Goal: Task Accomplishment & Management: Use online tool/utility

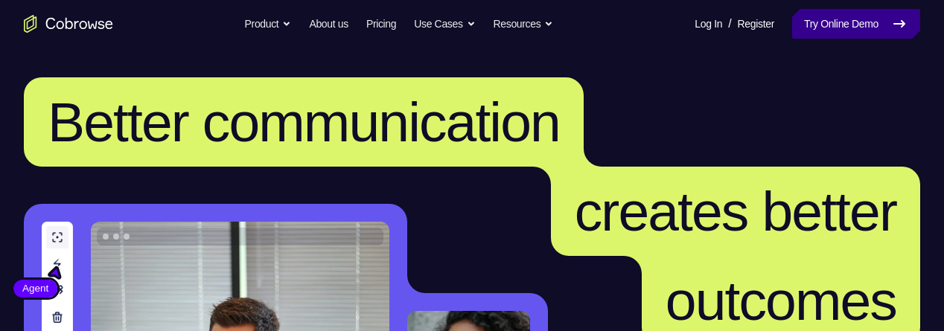
click at [854, 26] on link "Try Online Demo" at bounding box center [857, 24] width 128 height 30
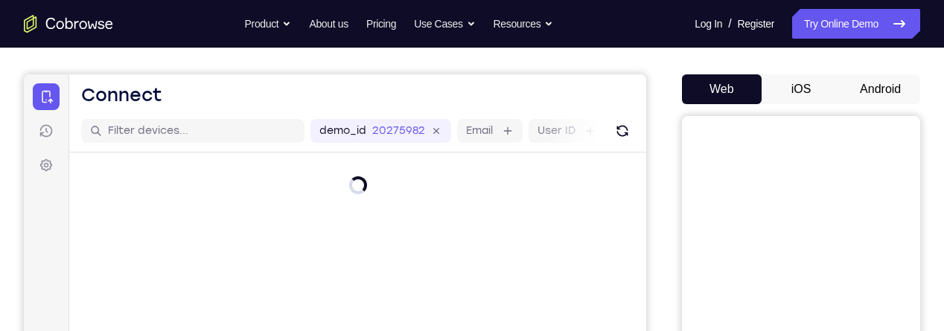
click at [889, 88] on button "Android" at bounding box center [881, 89] width 80 height 30
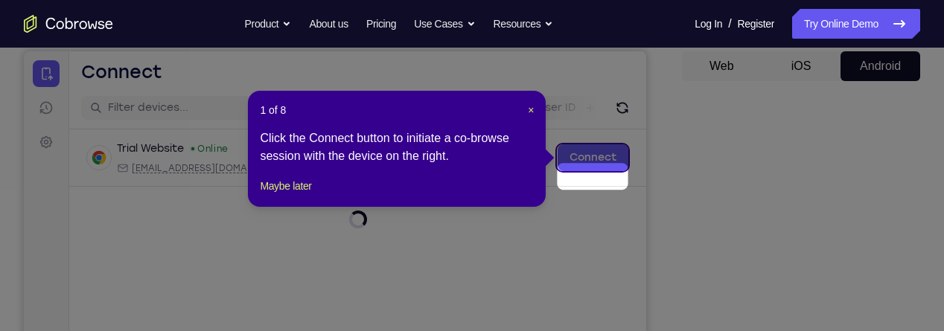
scroll to position [123, 0]
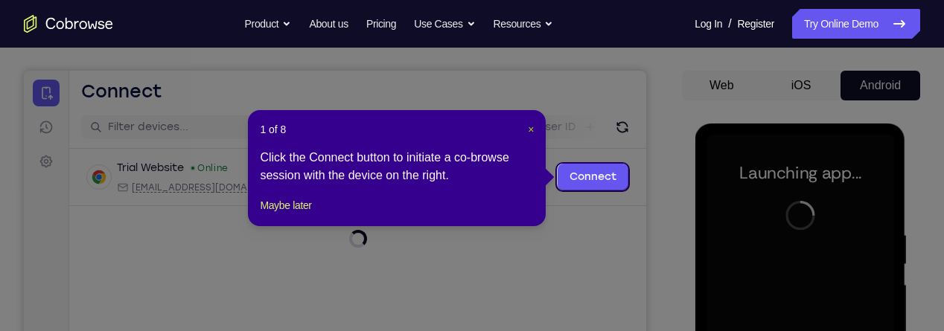
click at [531, 133] on span "×" at bounding box center [531, 130] width 6 height 12
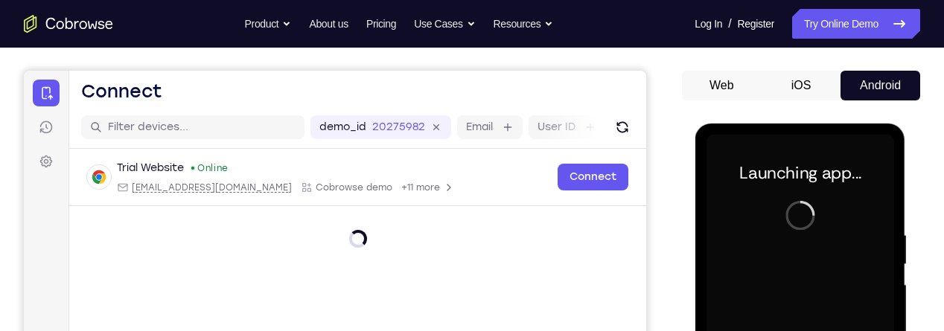
scroll to position [0, 0]
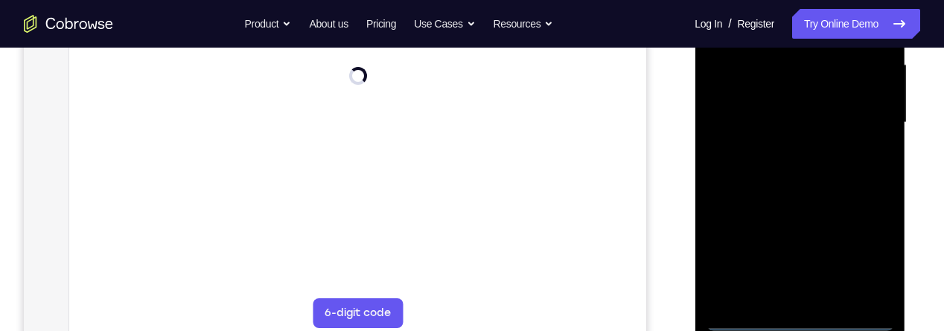
click at [806, 323] on div at bounding box center [800, 122] width 188 height 417
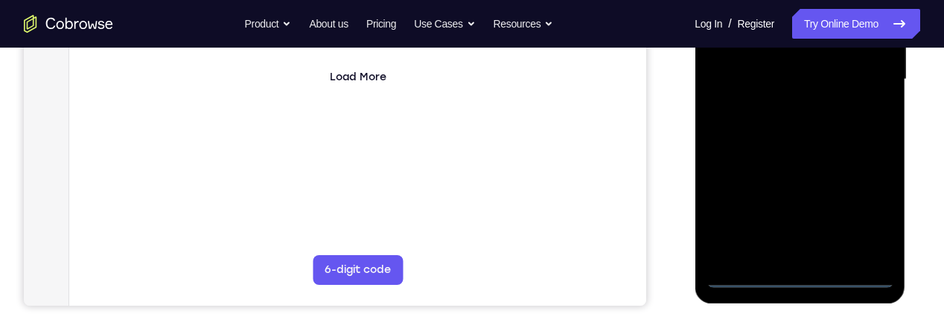
click at [866, 222] on div at bounding box center [800, 79] width 188 height 417
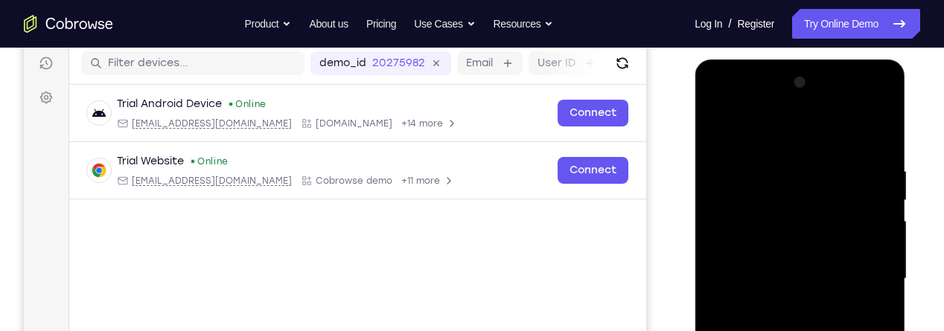
scroll to position [190, 0]
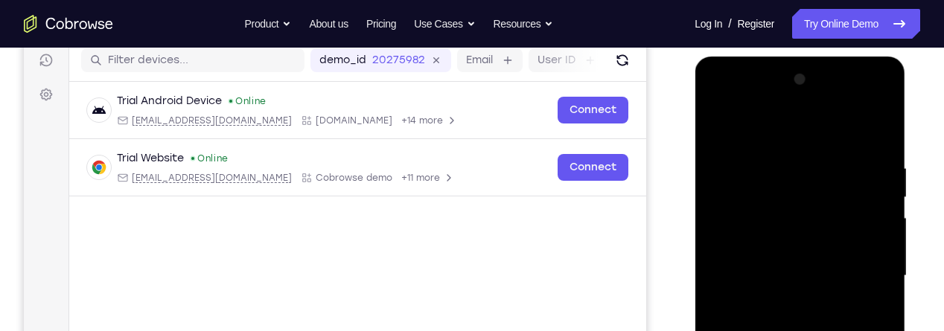
click at [743, 123] on div at bounding box center [800, 276] width 188 height 417
click at [866, 271] on div at bounding box center [800, 276] width 188 height 417
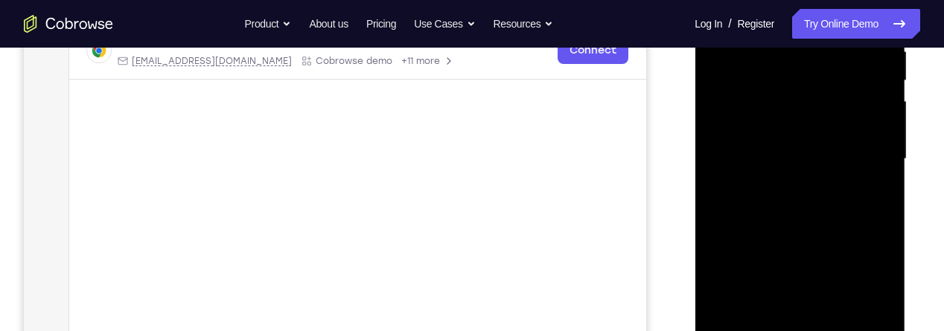
scroll to position [372, 0]
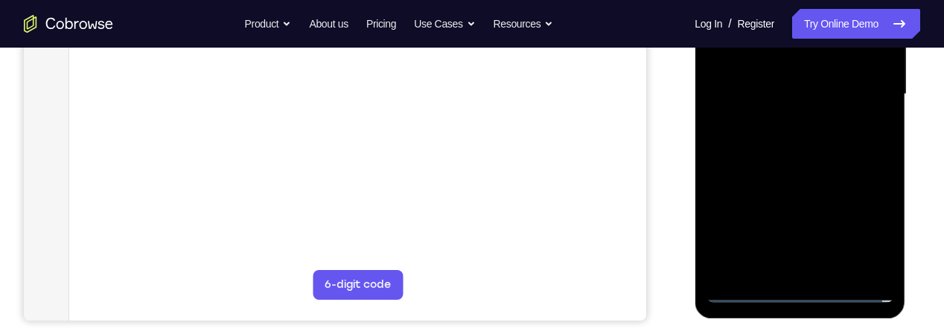
click at [781, 270] on div at bounding box center [800, 94] width 188 height 417
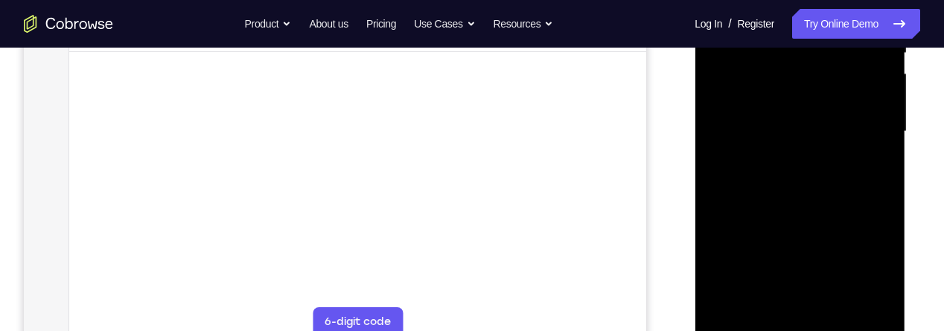
scroll to position [334, 0]
click at [822, 108] on div at bounding box center [800, 132] width 188 height 417
click at [806, 107] on div at bounding box center [800, 132] width 188 height 417
click at [826, 139] on div at bounding box center [800, 132] width 188 height 417
click at [818, 182] on div at bounding box center [800, 132] width 188 height 417
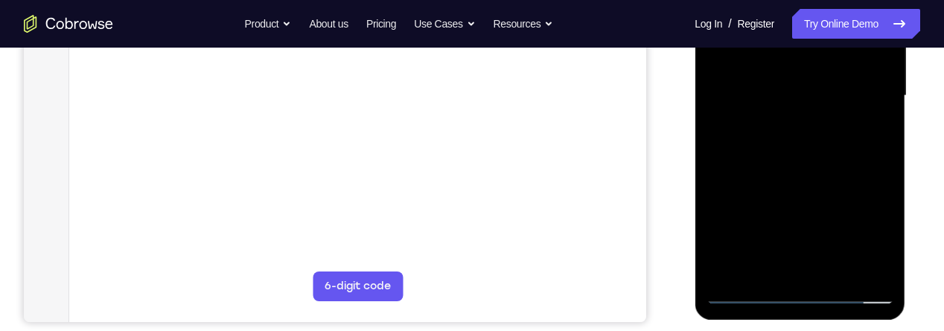
scroll to position [330, 0]
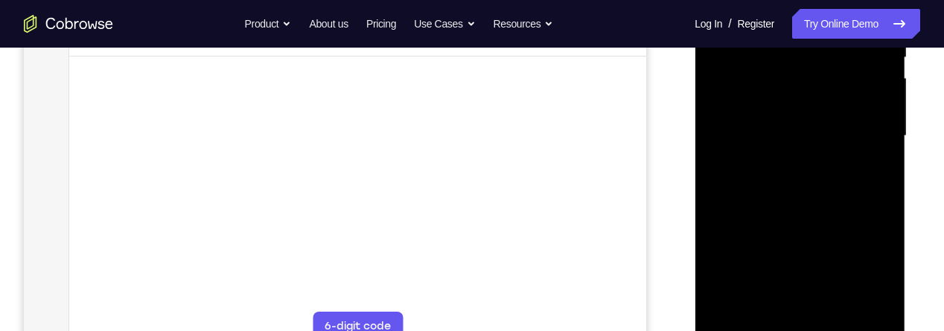
click at [837, 192] on div at bounding box center [800, 136] width 188 height 417
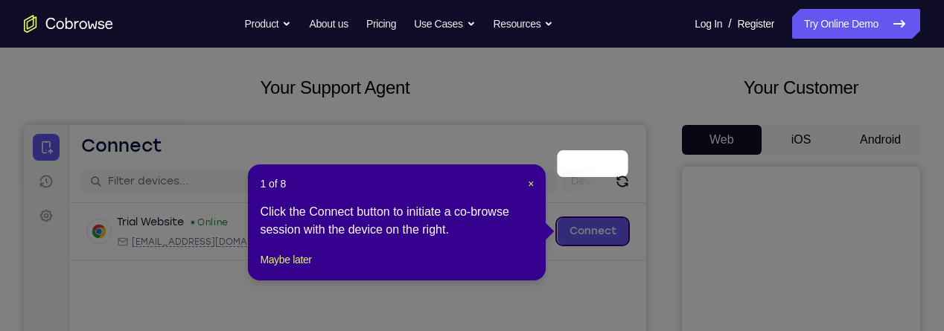
click at [892, 123] on icon at bounding box center [472, 165] width 944 height 331
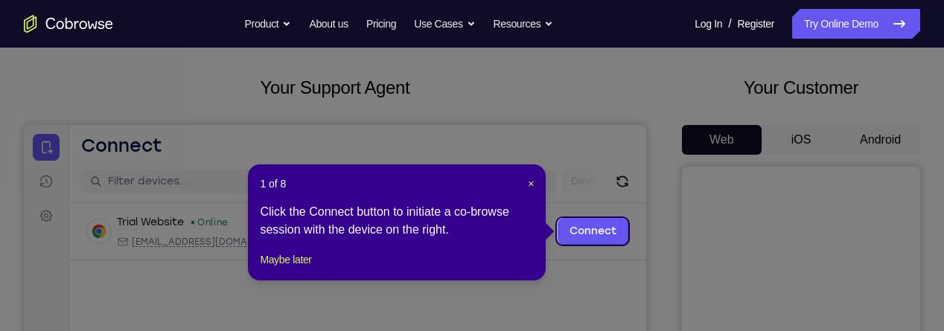
scroll to position [124, 0]
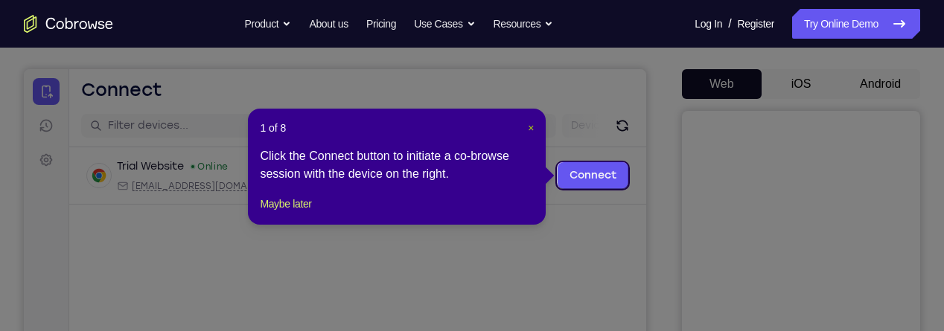
click at [531, 124] on span "×" at bounding box center [531, 128] width 6 height 12
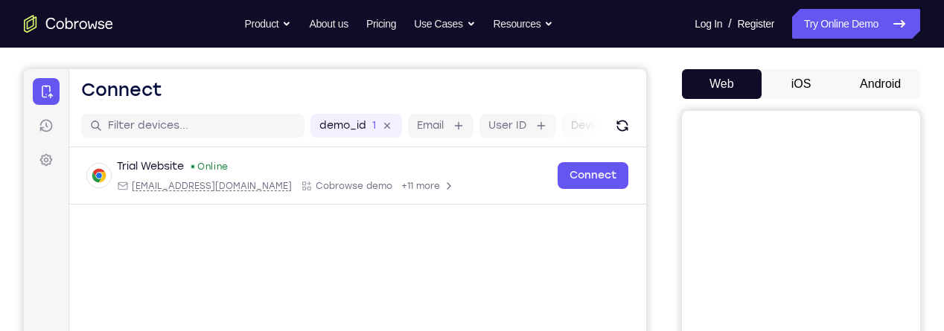
click at [896, 81] on button "Android" at bounding box center [881, 84] width 80 height 30
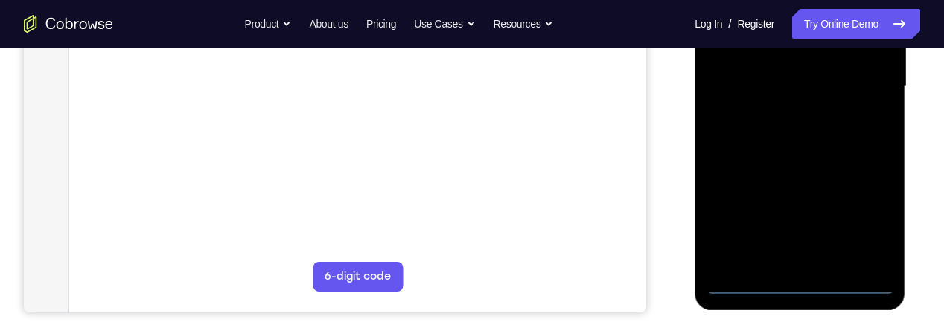
scroll to position [409, 0]
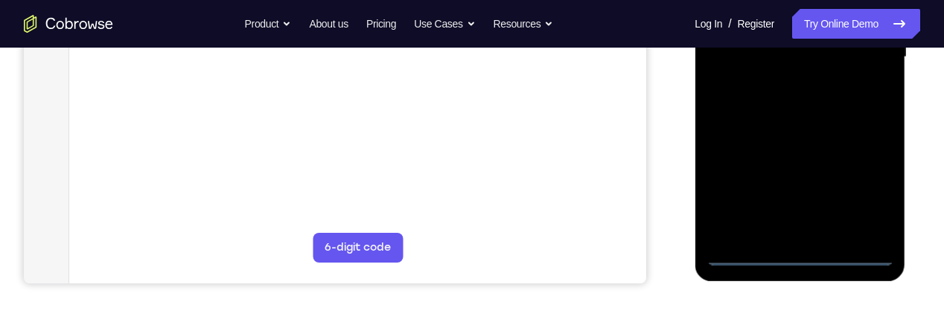
click at [804, 259] on div at bounding box center [800, 57] width 188 height 417
click at [875, 191] on div at bounding box center [800, 57] width 188 height 417
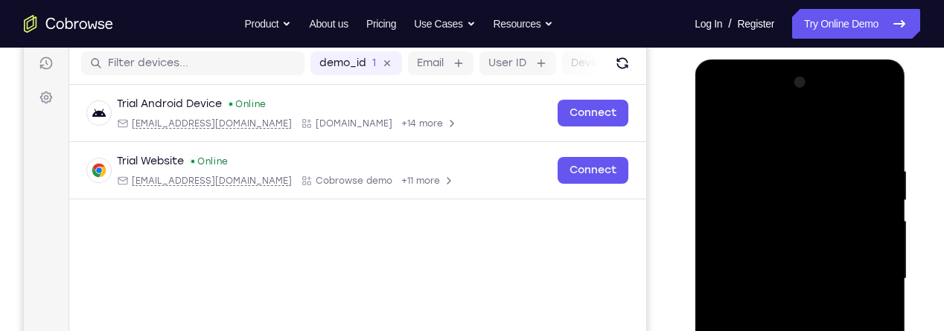
scroll to position [182, 0]
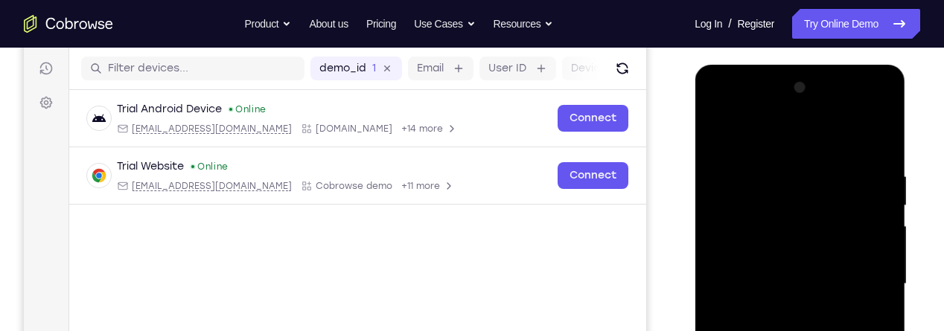
click at [754, 127] on div at bounding box center [800, 284] width 188 height 417
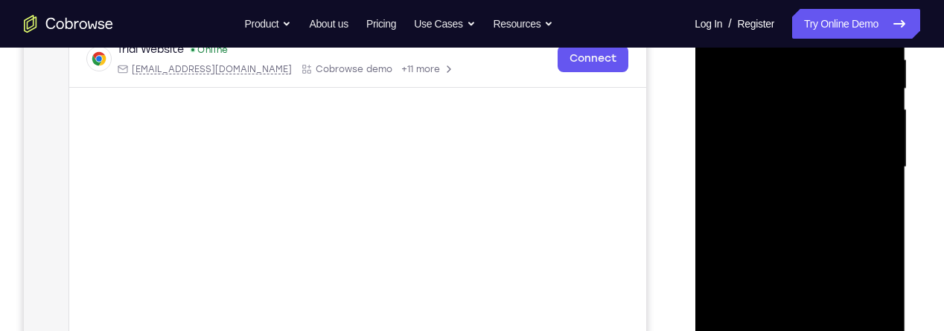
click at [860, 165] on div at bounding box center [800, 167] width 188 height 417
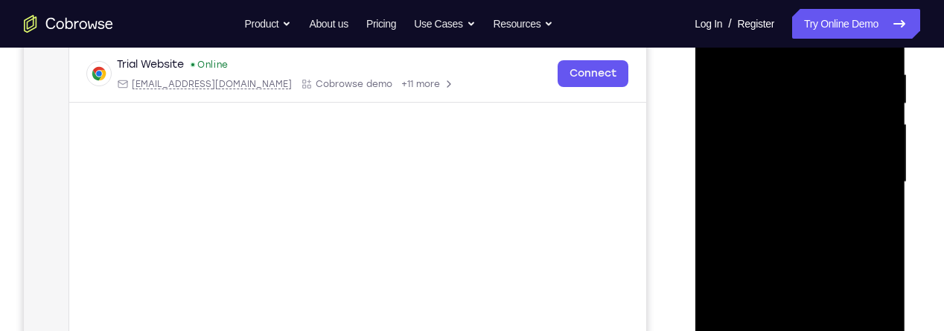
scroll to position [273, 0]
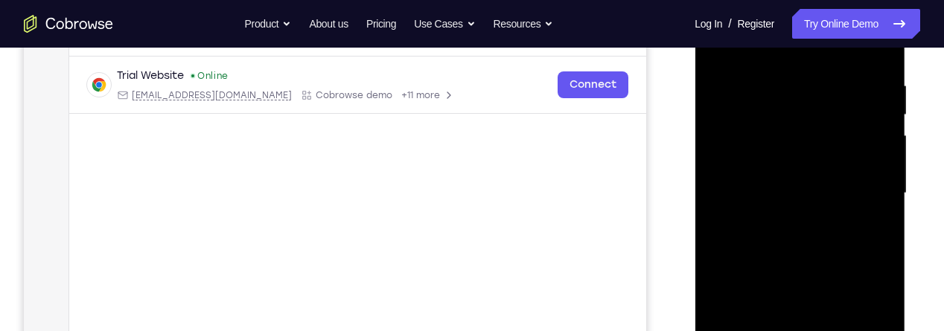
click at [787, 222] on div at bounding box center [800, 193] width 188 height 417
click at [807, 176] on div at bounding box center [800, 193] width 188 height 417
click at [807, 171] on div at bounding box center [800, 193] width 188 height 417
click at [848, 190] on div at bounding box center [800, 193] width 188 height 417
click at [823, 244] on div at bounding box center [800, 193] width 188 height 417
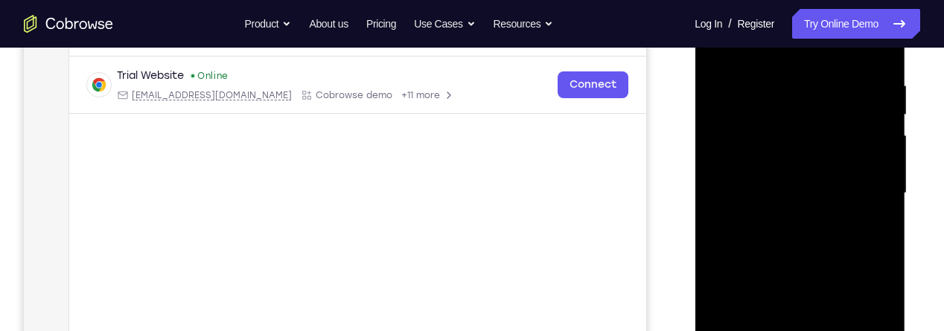
click at [830, 235] on div at bounding box center [800, 193] width 188 height 417
click at [801, 235] on div at bounding box center [800, 193] width 188 height 417
click at [822, 215] on div at bounding box center [800, 193] width 188 height 417
click at [862, 186] on div at bounding box center [800, 193] width 188 height 417
click at [827, 247] on div at bounding box center [800, 193] width 188 height 417
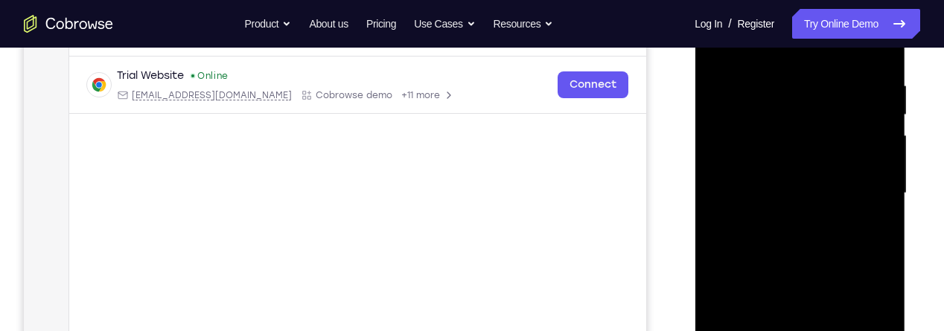
click at [817, 241] on div at bounding box center [800, 193] width 188 height 417
click at [836, 253] on div at bounding box center [800, 193] width 188 height 417
click at [873, 212] on div at bounding box center [800, 193] width 188 height 417
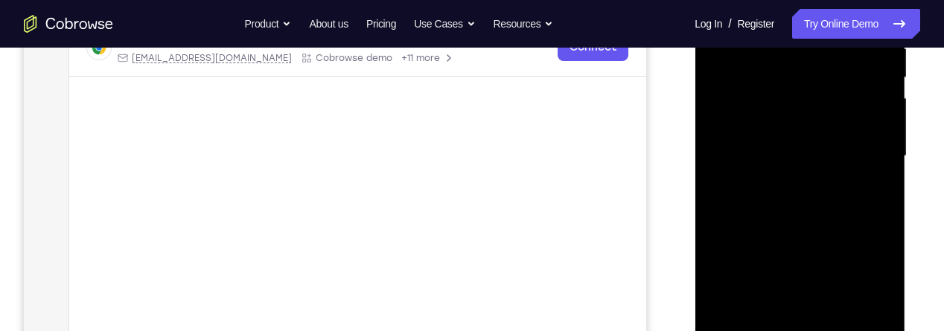
scroll to position [312, 0]
click at [836, 326] on div at bounding box center [800, 154] width 188 height 417
click at [823, 241] on div at bounding box center [800, 154] width 188 height 417
click at [851, 112] on div at bounding box center [800, 154] width 188 height 417
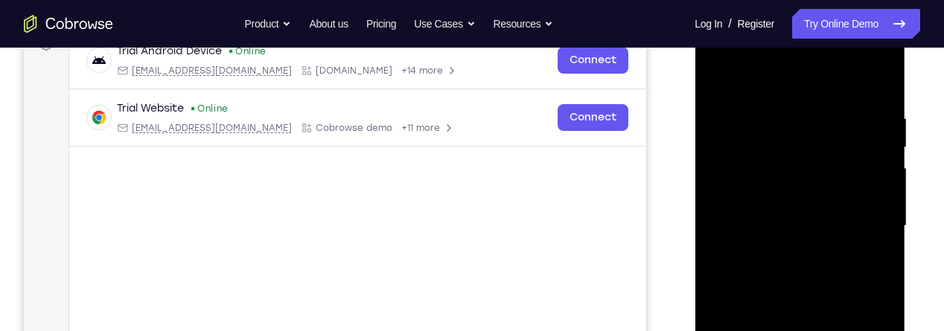
scroll to position [239, 0]
click at [725, 70] on div at bounding box center [800, 227] width 188 height 417
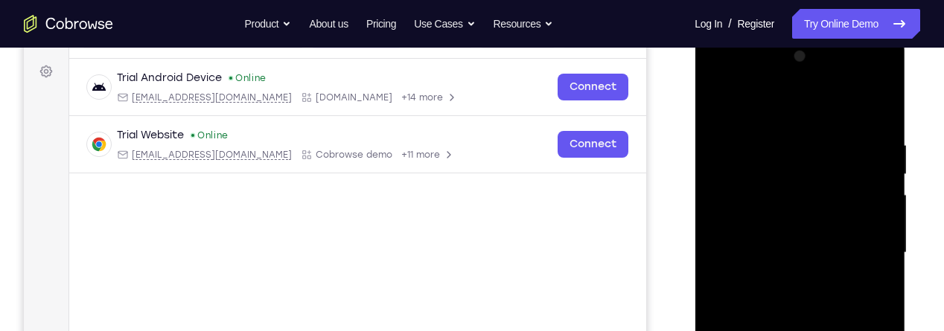
scroll to position [212, 0]
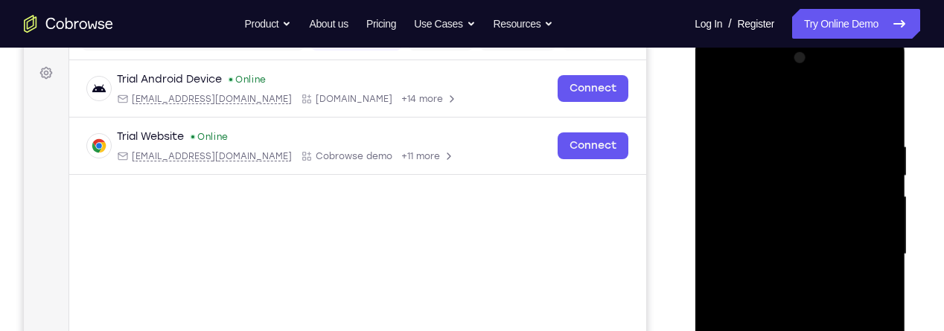
click at [727, 100] on div at bounding box center [800, 254] width 188 height 417
click at [878, 209] on div at bounding box center [800, 254] width 188 height 417
click at [879, 223] on div at bounding box center [800, 254] width 188 height 417
click at [877, 208] on div at bounding box center [800, 254] width 188 height 417
click at [878, 209] on div at bounding box center [800, 254] width 188 height 417
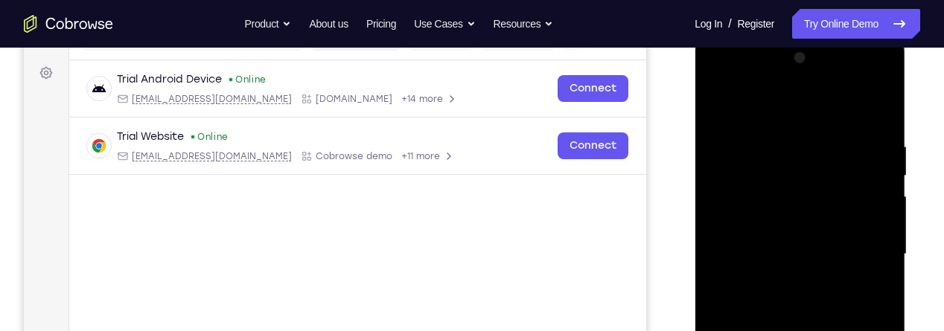
click at [880, 209] on div at bounding box center [800, 254] width 188 height 417
click at [871, 208] on div at bounding box center [800, 254] width 188 height 417
click at [877, 219] on div at bounding box center [800, 254] width 188 height 417
click at [875, 220] on div at bounding box center [800, 254] width 188 height 417
click at [884, 229] on div at bounding box center [800, 254] width 188 height 417
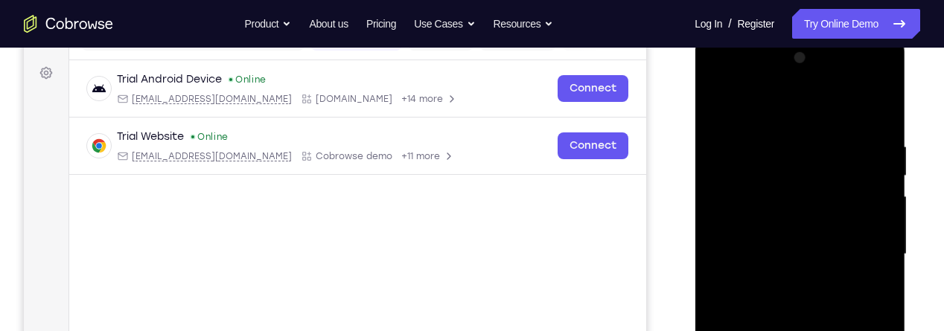
click at [890, 184] on div at bounding box center [800, 254] width 188 height 417
click at [881, 238] on div at bounding box center [800, 254] width 188 height 417
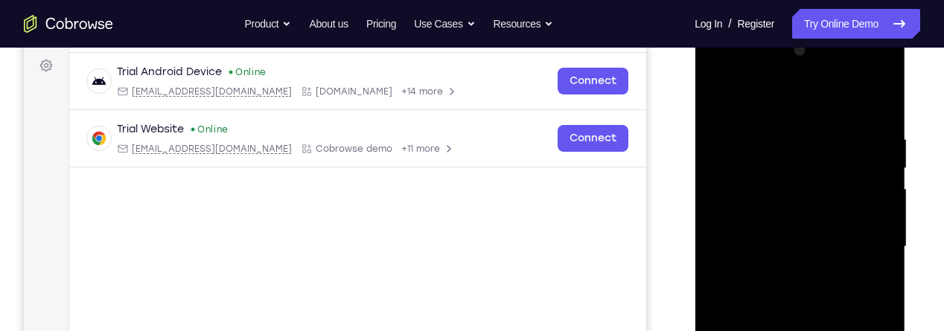
scroll to position [223, 0]
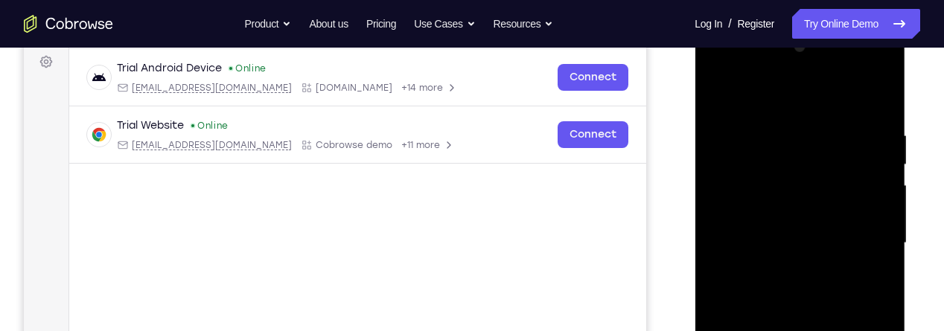
click at [886, 185] on div at bounding box center [800, 243] width 188 height 417
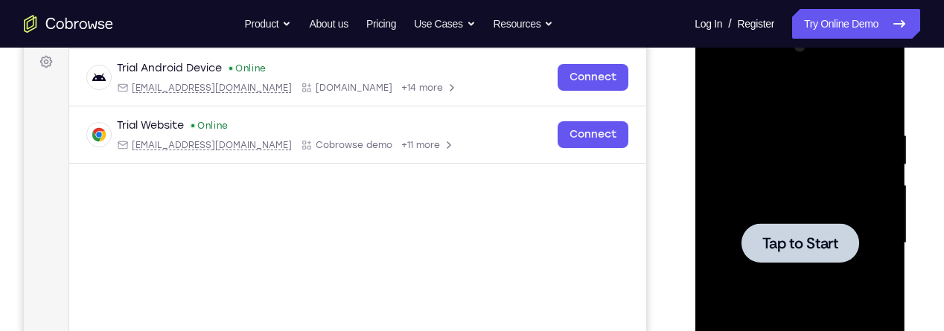
click at [822, 237] on span "Tap to Start" at bounding box center [800, 243] width 76 height 15
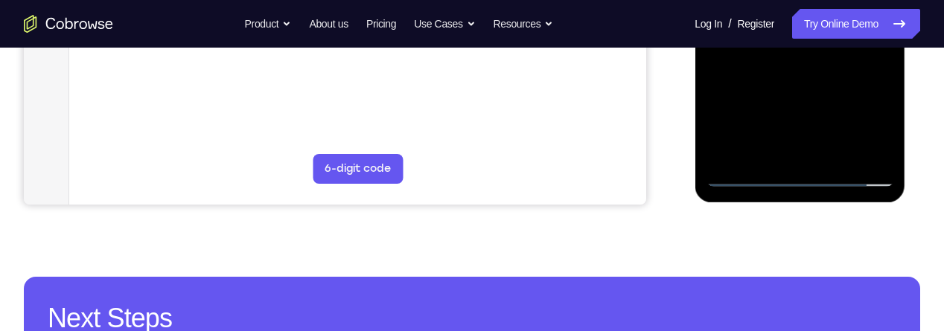
scroll to position [489, 0]
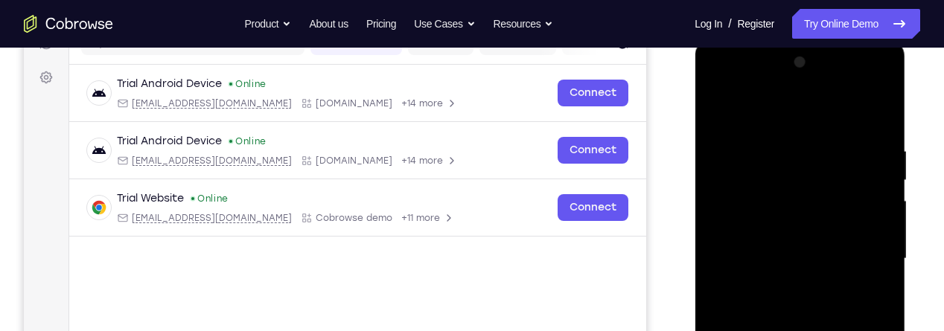
scroll to position [206, 0]
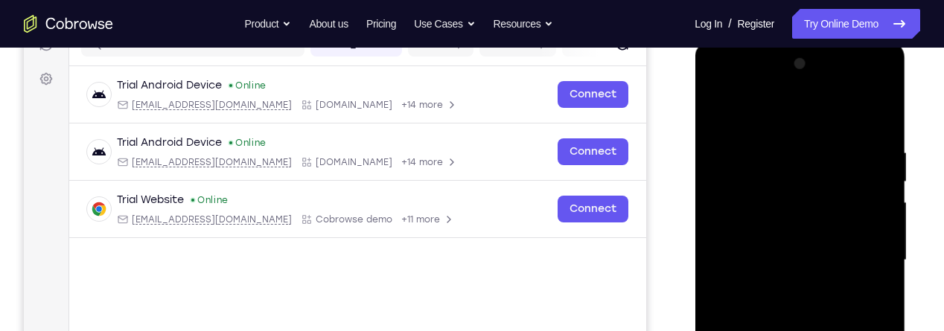
click at [774, 117] on div at bounding box center [800, 260] width 188 height 417
click at [869, 267] on div at bounding box center [800, 260] width 188 height 417
click at [779, 286] on div at bounding box center [800, 260] width 188 height 417
click at [808, 254] on div at bounding box center [800, 260] width 188 height 417
click at [804, 232] on div at bounding box center [800, 260] width 188 height 417
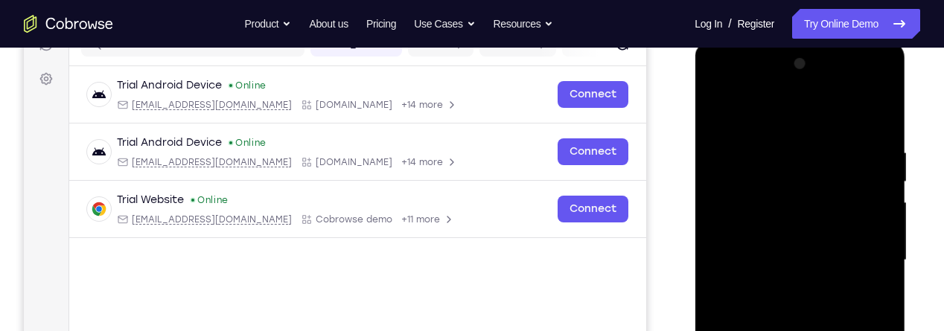
click at [833, 256] on div at bounding box center [800, 260] width 188 height 417
click at [811, 317] on div at bounding box center [800, 260] width 188 height 417
click at [880, 122] on div at bounding box center [800, 260] width 188 height 417
click at [879, 207] on div at bounding box center [800, 260] width 188 height 417
click at [880, 215] on div at bounding box center [800, 260] width 188 height 417
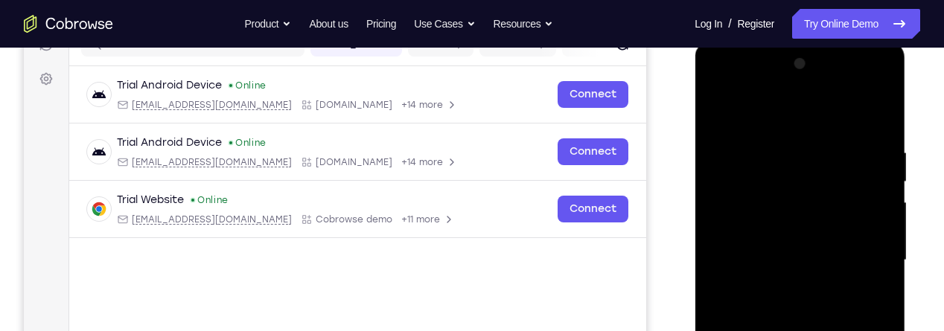
click at [886, 216] on div at bounding box center [800, 260] width 188 height 417
click at [891, 217] on div at bounding box center [800, 260] width 188 height 417
click at [836, 232] on div at bounding box center [800, 260] width 188 height 417
click at [834, 226] on div at bounding box center [800, 260] width 188 height 417
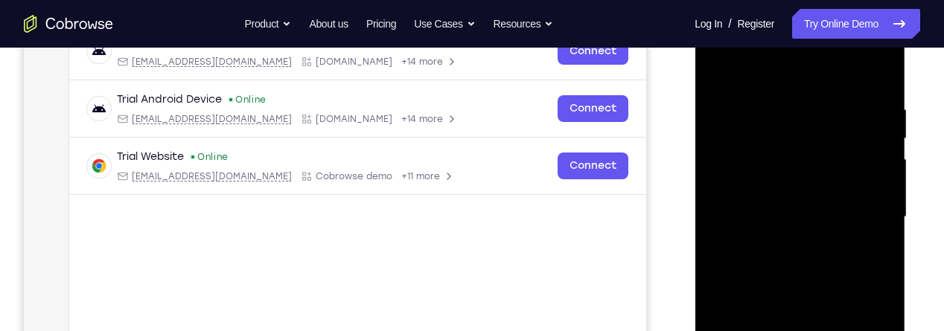
scroll to position [261, 0]
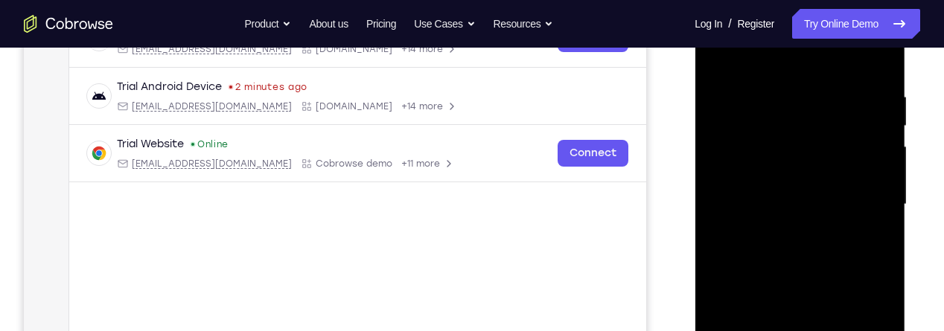
click at [874, 253] on div at bounding box center [800, 204] width 188 height 417
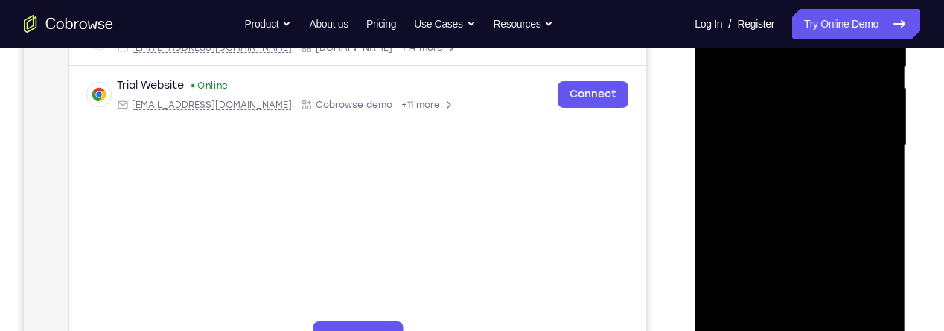
scroll to position [321, 0]
click at [877, 194] on div at bounding box center [800, 145] width 188 height 417
click at [883, 196] on div at bounding box center [800, 145] width 188 height 417
click at [883, 188] on div at bounding box center [800, 145] width 188 height 417
click at [876, 186] on div at bounding box center [800, 145] width 188 height 417
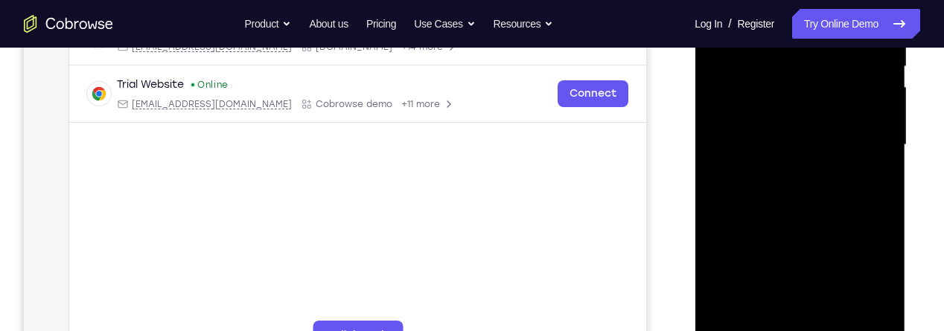
click at [881, 188] on div at bounding box center [800, 145] width 188 height 417
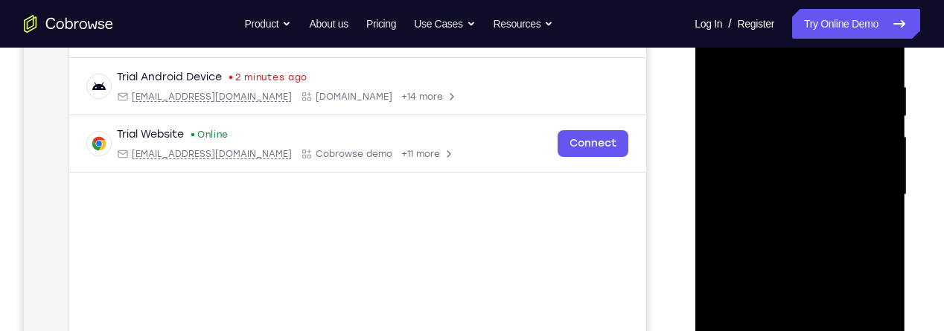
scroll to position [292, 0]
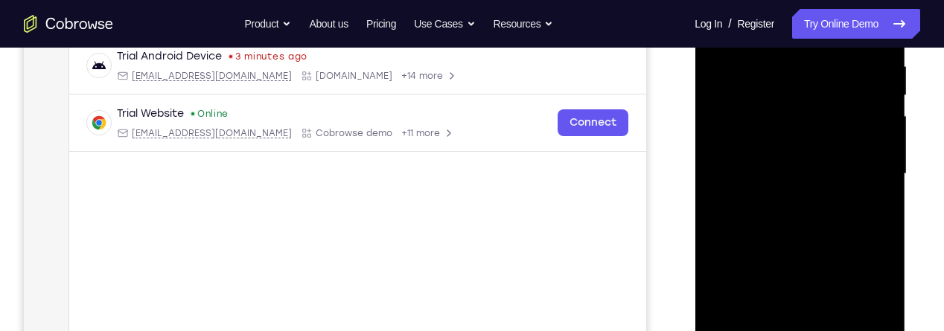
click at [884, 224] on div at bounding box center [800, 174] width 188 height 417
click at [890, 137] on div at bounding box center [800, 174] width 188 height 417
click at [887, 129] on div at bounding box center [800, 174] width 188 height 417
click at [892, 128] on div at bounding box center [800, 174] width 188 height 417
click at [715, 136] on div at bounding box center [800, 174] width 188 height 417
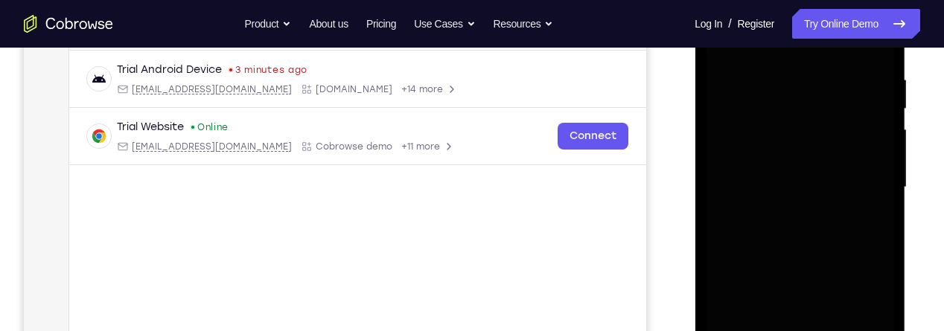
scroll to position [290, 0]
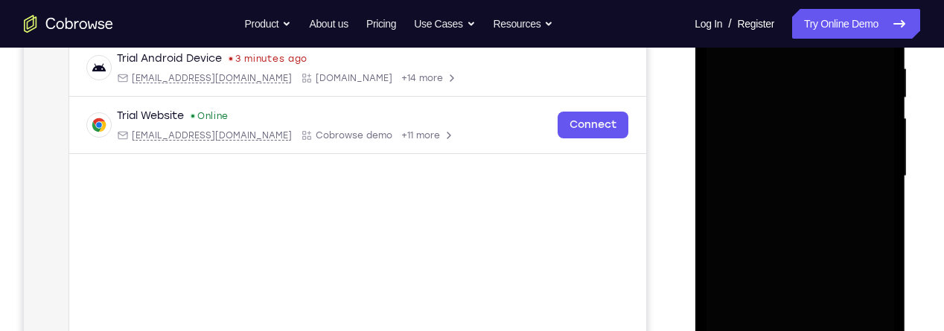
click at [839, 194] on div at bounding box center [800, 176] width 188 height 417
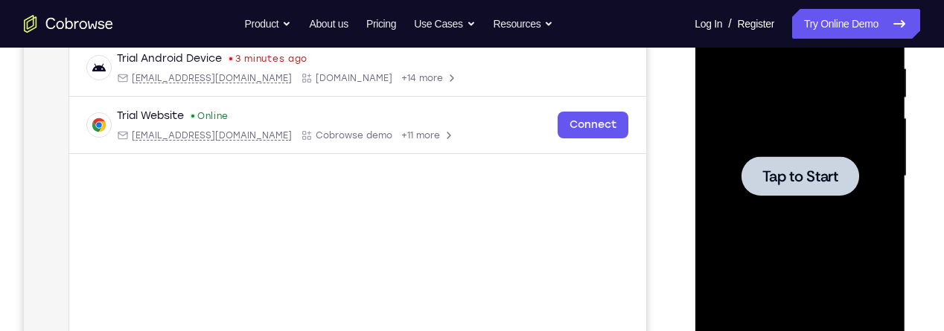
click at [820, 179] on span "Tap to Start" at bounding box center [800, 176] width 76 height 15
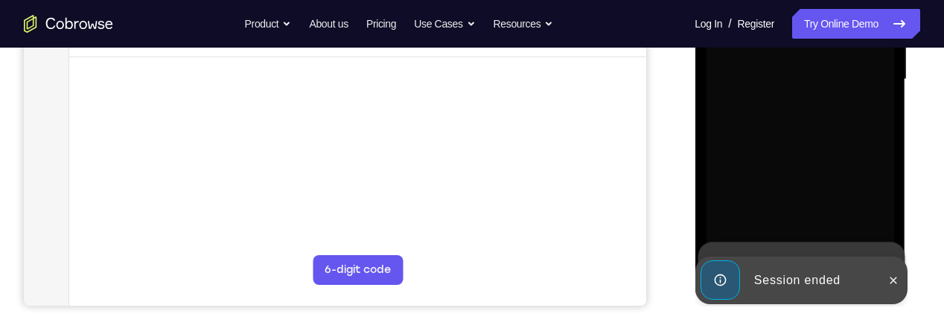
scroll to position [395, 0]
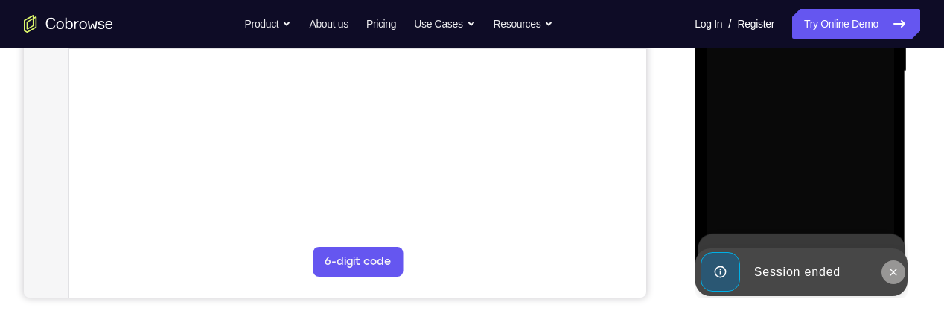
click at [889, 275] on icon at bounding box center [893, 273] width 12 height 12
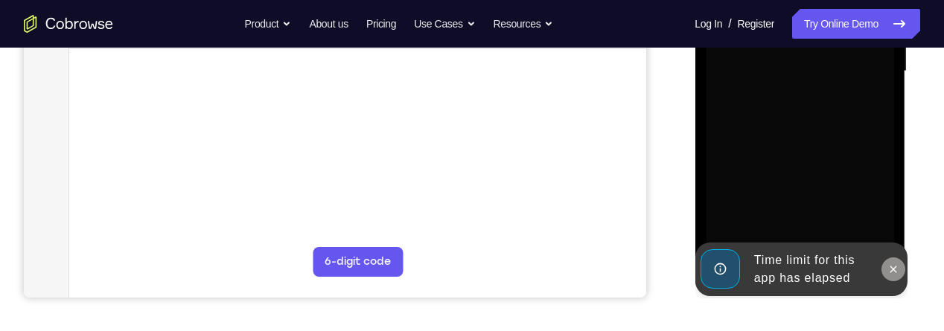
click at [888, 266] on icon at bounding box center [893, 270] width 12 height 12
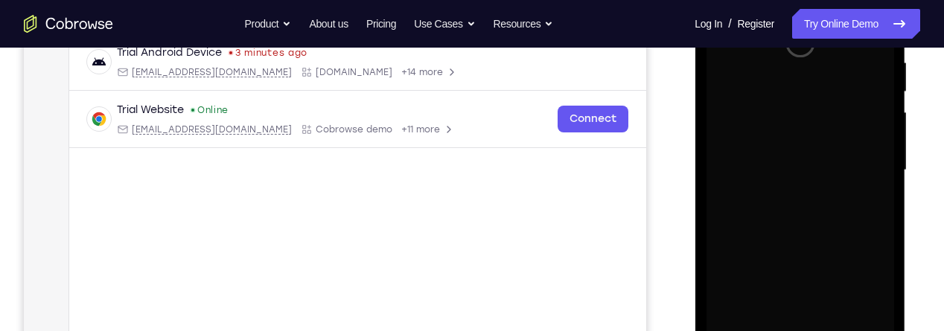
scroll to position [296, 0]
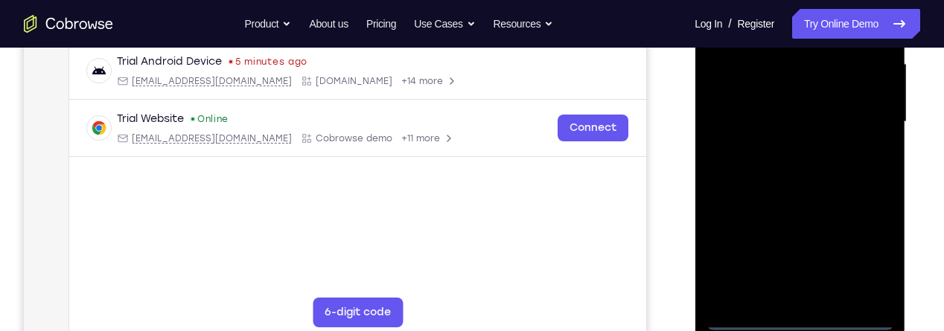
scroll to position [333, 0]
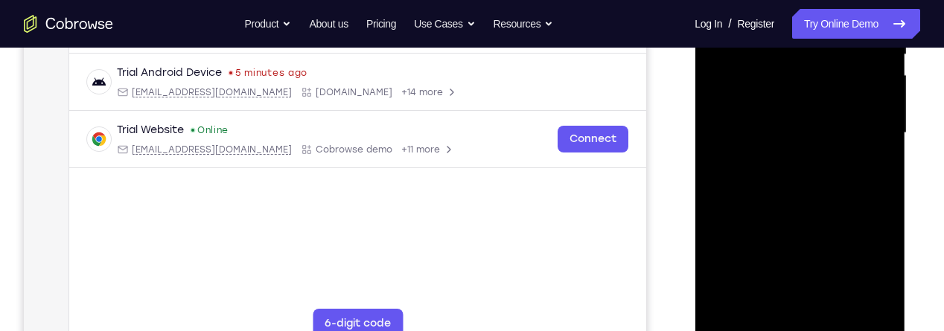
click at [871, 264] on div at bounding box center [800, 133] width 188 height 417
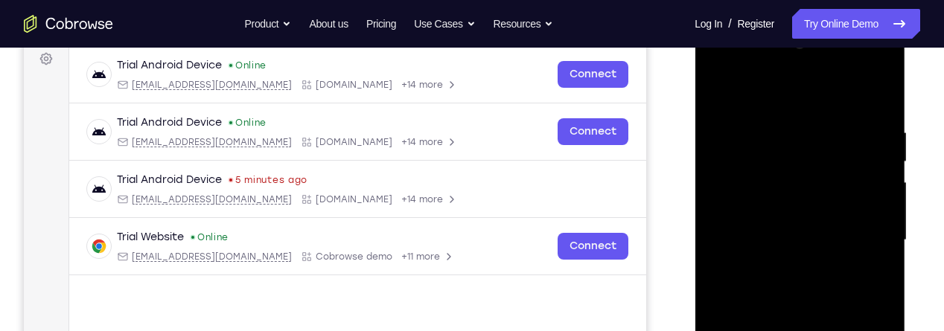
scroll to position [223, 0]
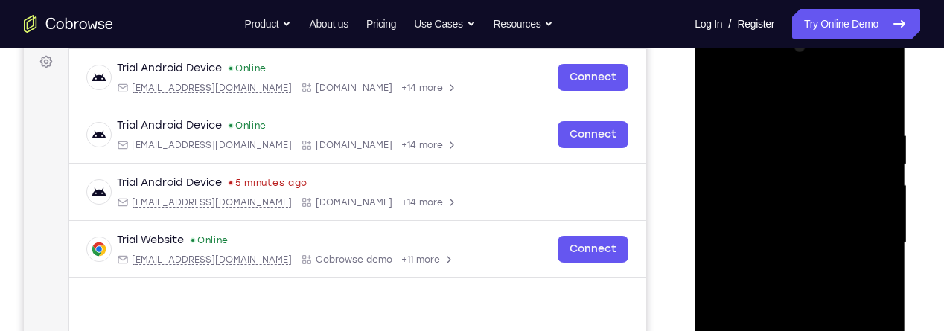
click at [736, 86] on div at bounding box center [800, 243] width 188 height 417
click at [861, 234] on div at bounding box center [800, 243] width 188 height 417
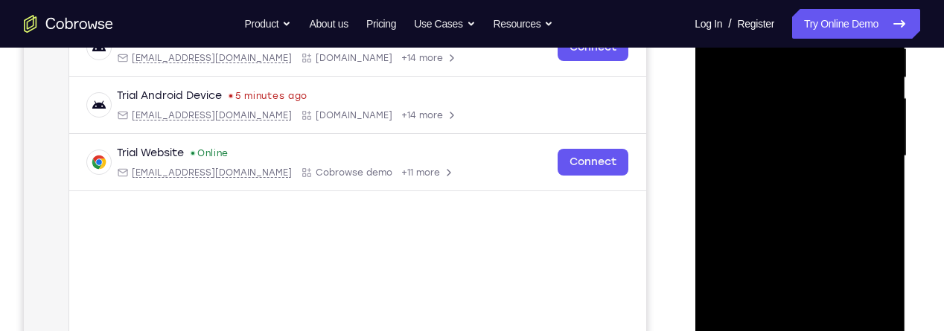
scroll to position [316, 0]
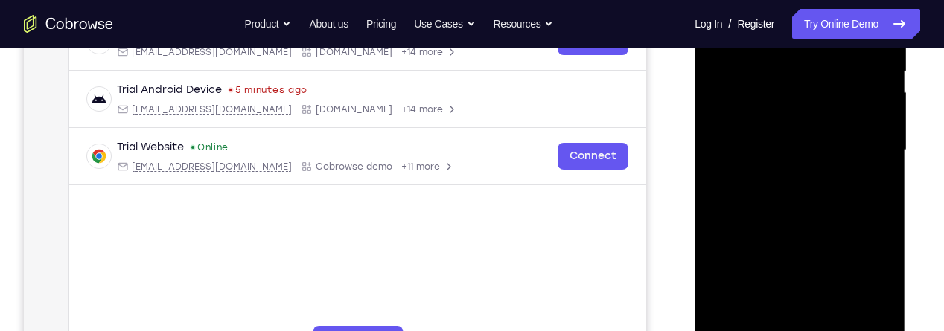
click at [785, 174] on div at bounding box center [800, 150] width 188 height 417
click at [828, 134] on div at bounding box center [800, 150] width 188 height 417
click at [825, 115] on div at bounding box center [800, 150] width 188 height 417
click at [845, 148] on div at bounding box center [800, 150] width 188 height 417
click at [822, 202] on div at bounding box center [800, 150] width 188 height 417
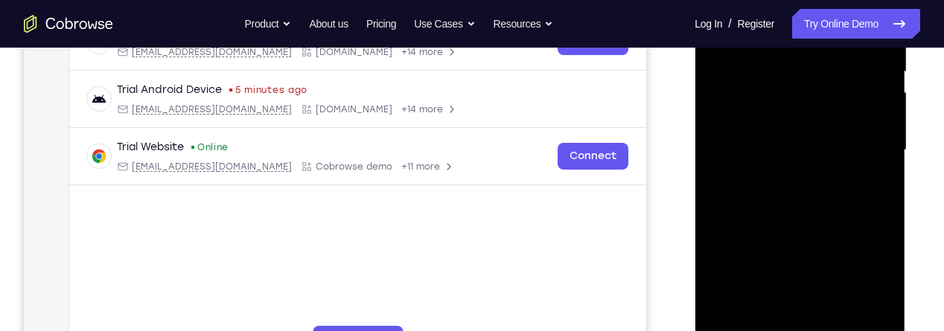
click at [829, 209] on div at bounding box center [800, 150] width 188 height 417
click at [882, 176] on div at bounding box center [800, 150] width 188 height 417
click at [874, 182] on div at bounding box center [800, 150] width 188 height 417
click at [883, 182] on div at bounding box center [800, 150] width 188 height 417
click at [881, 172] on div at bounding box center [800, 150] width 188 height 417
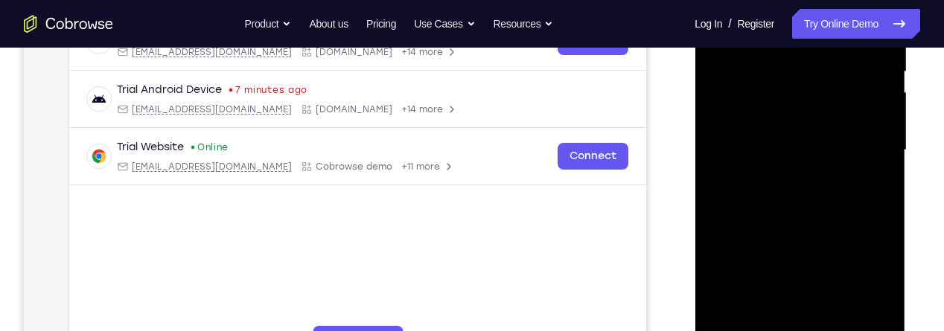
click at [874, 163] on div at bounding box center [800, 150] width 188 height 417
click at [879, 165] on div at bounding box center [800, 150] width 188 height 417
click at [869, 168] on div at bounding box center [800, 150] width 188 height 417
click at [874, 167] on div at bounding box center [800, 150] width 188 height 417
click at [876, 169] on div at bounding box center [800, 150] width 188 height 417
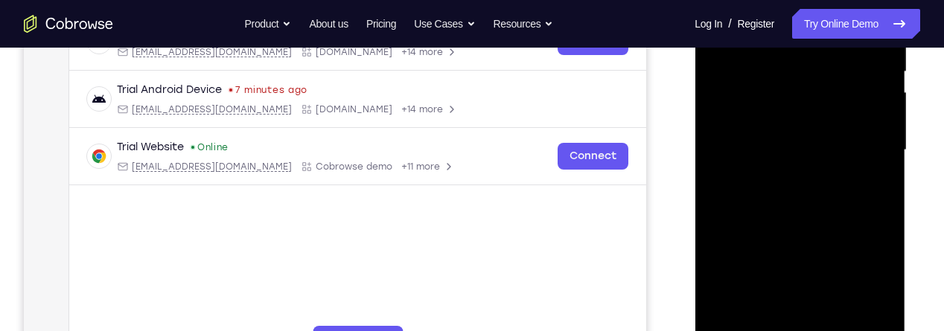
click at [876, 165] on div at bounding box center [800, 150] width 188 height 417
click at [871, 200] on div at bounding box center [800, 150] width 188 height 417
click at [885, 191] on div at bounding box center [800, 150] width 188 height 417
click at [878, 194] on div at bounding box center [800, 150] width 188 height 417
click at [878, 191] on div at bounding box center [800, 150] width 188 height 417
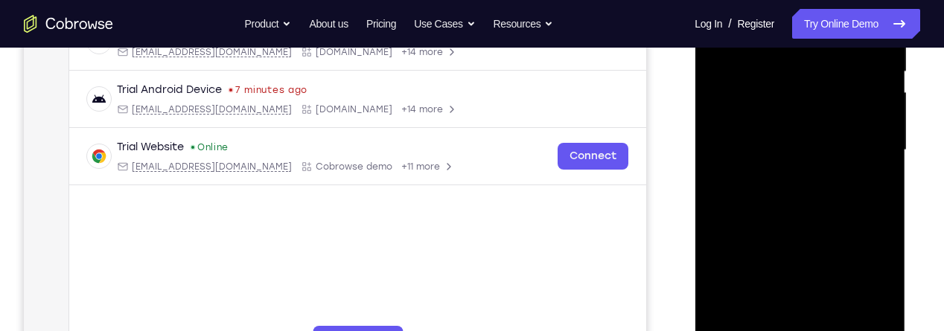
click at [831, 156] on div at bounding box center [800, 150] width 188 height 417
click at [832, 152] on div at bounding box center [800, 150] width 188 height 417
click at [840, 159] on div at bounding box center [800, 150] width 188 height 417
click at [838, 156] on div at bounding box center [800, 150] width 188 height 417
click at [882, 124] on div at bounding box center [800, 150] width 188 height 417
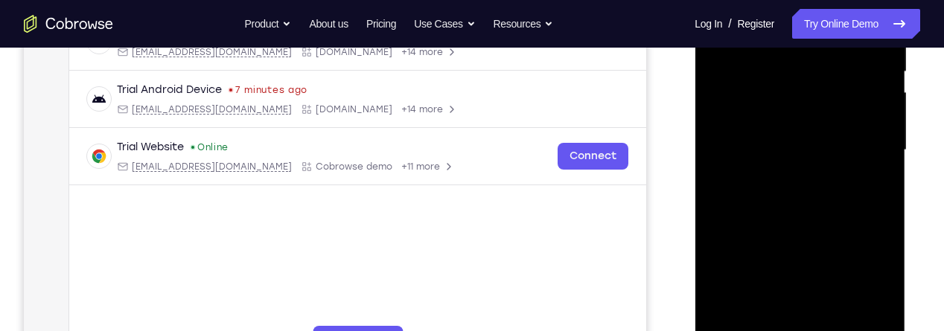
click at [879, 121] on div at bounding box center [800, 150] width 188 height 417
click at [874, 125] on div at bounding box center [800, 150] width 188 height 417
click at [874, 123] on div at bounding box center [800, 150] width 188 height 417
click at [834, 173] on div at bounding box center [800, 150] width 188 height 417
click at [836, 168] on div at bounding box center [800, 150] width 188 height 417
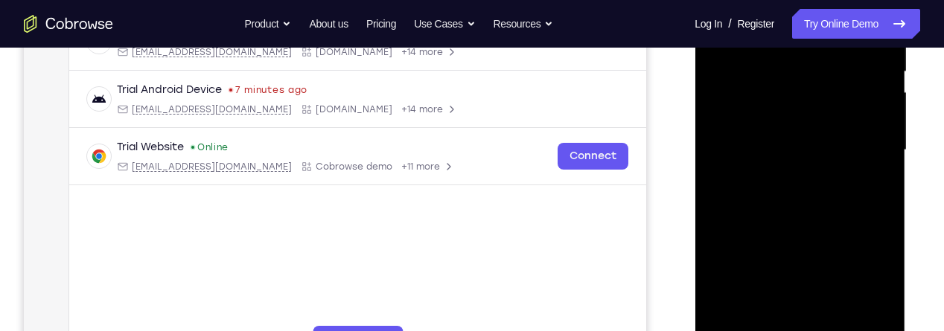
click at [876, 144] on div at bounding box center [800, 150] width 188 height 417
click at [877, 136] on div at bounding box center [800, 150] width 188 height 417
click at [874, 142] on div at bounding box center [800, 150] width 188 height 417
click at [871, 144] on div at bounding box center [800, 150] width 188 height 417
click at [880, 146] on div at bounding box center [800, 150] width 188 height 417
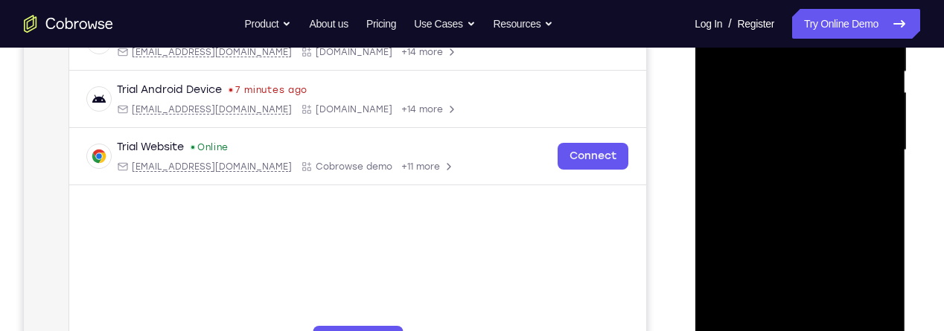
click at [873, 145] on div at bounding box center [800, 150] width 188 height 417
click at [720, 133] on div at bounding box center [800, 150] width 188 height 417
click at [722, 140] on div at bounding box center [800, 150] width 188 height 417
click at [717, 143] on div at bounding box center [800, 150] width 188 height 417
click at [877, 168] on div at bounding box center [800, 150] width 188 height 417
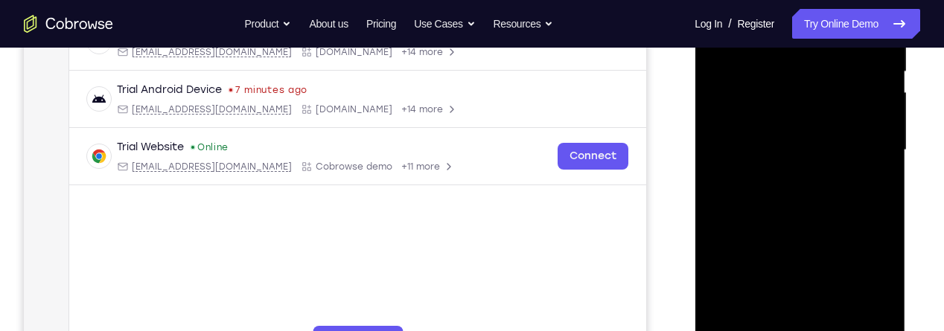
click at [872, 168] on div at bounding box center [800, 150] width 188 height 417
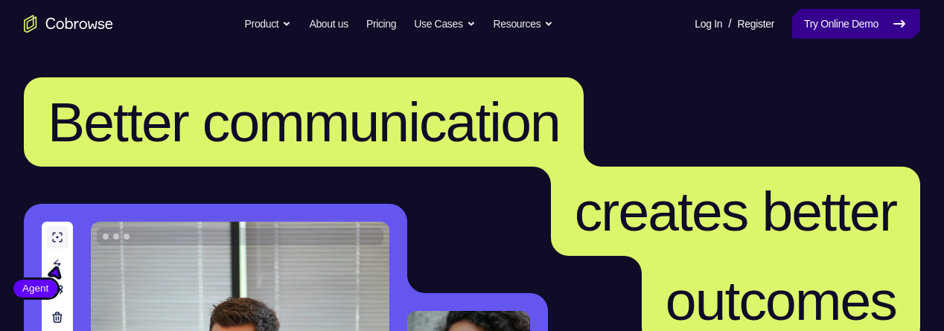
click at [877, 20] on link "Try Online Demo" at bounding box center [857, 24] width 128 height 30
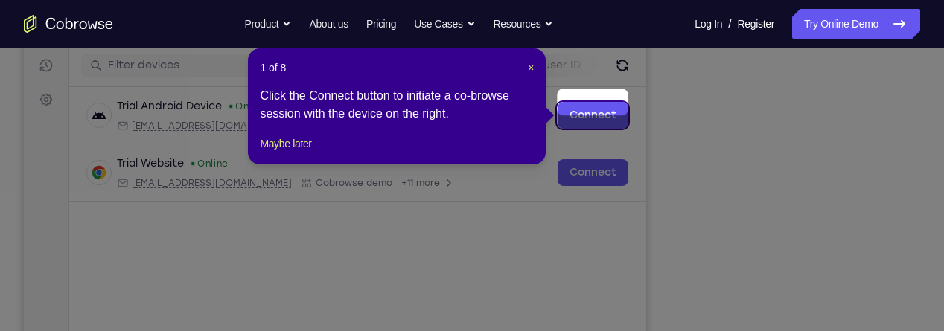
scroll to position [197, 0]
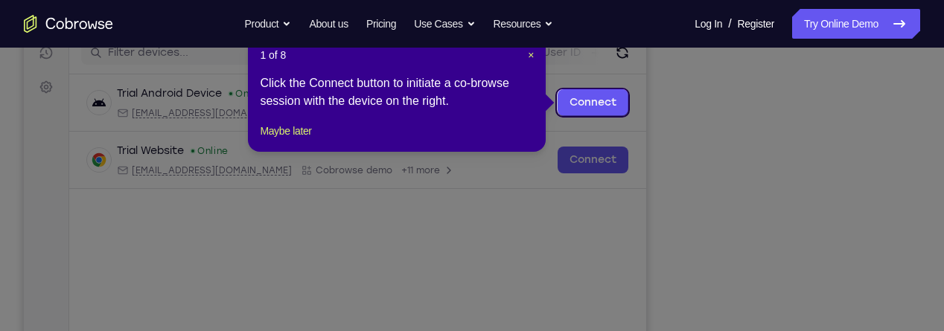
click at [522, 110] on div "Click the Connect button to initiate a co-browse session with the device on the…" at bounding box center [397, 92] width 274 height 36
click at [531, 59] on span "×" at bounding box center [531, 55] width 6 height 12
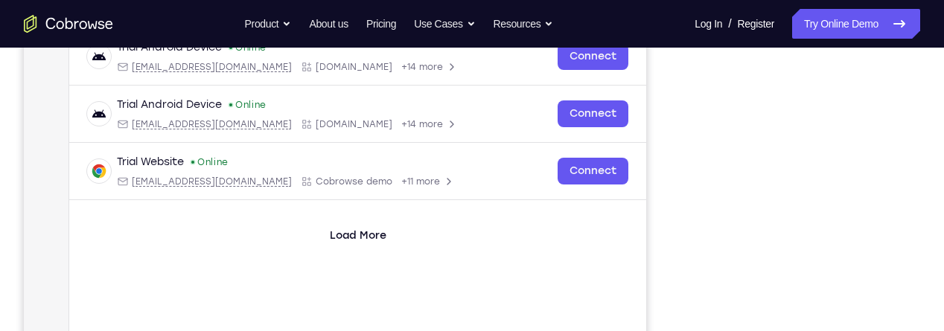
scroll to position [231, 0]
